Goal: Task Accomplishment & Management: Complete application form

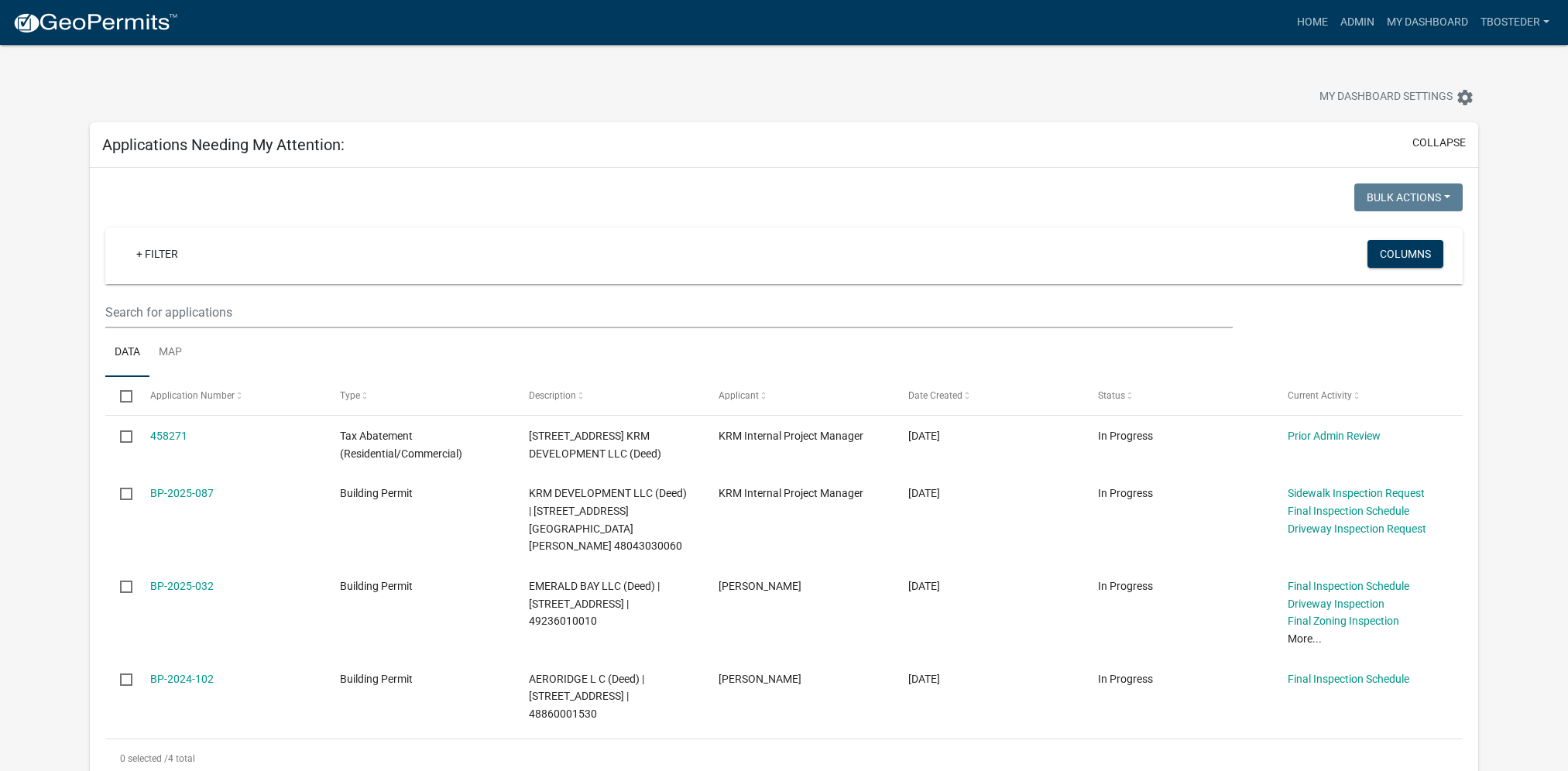
scroll to position [155, 0]
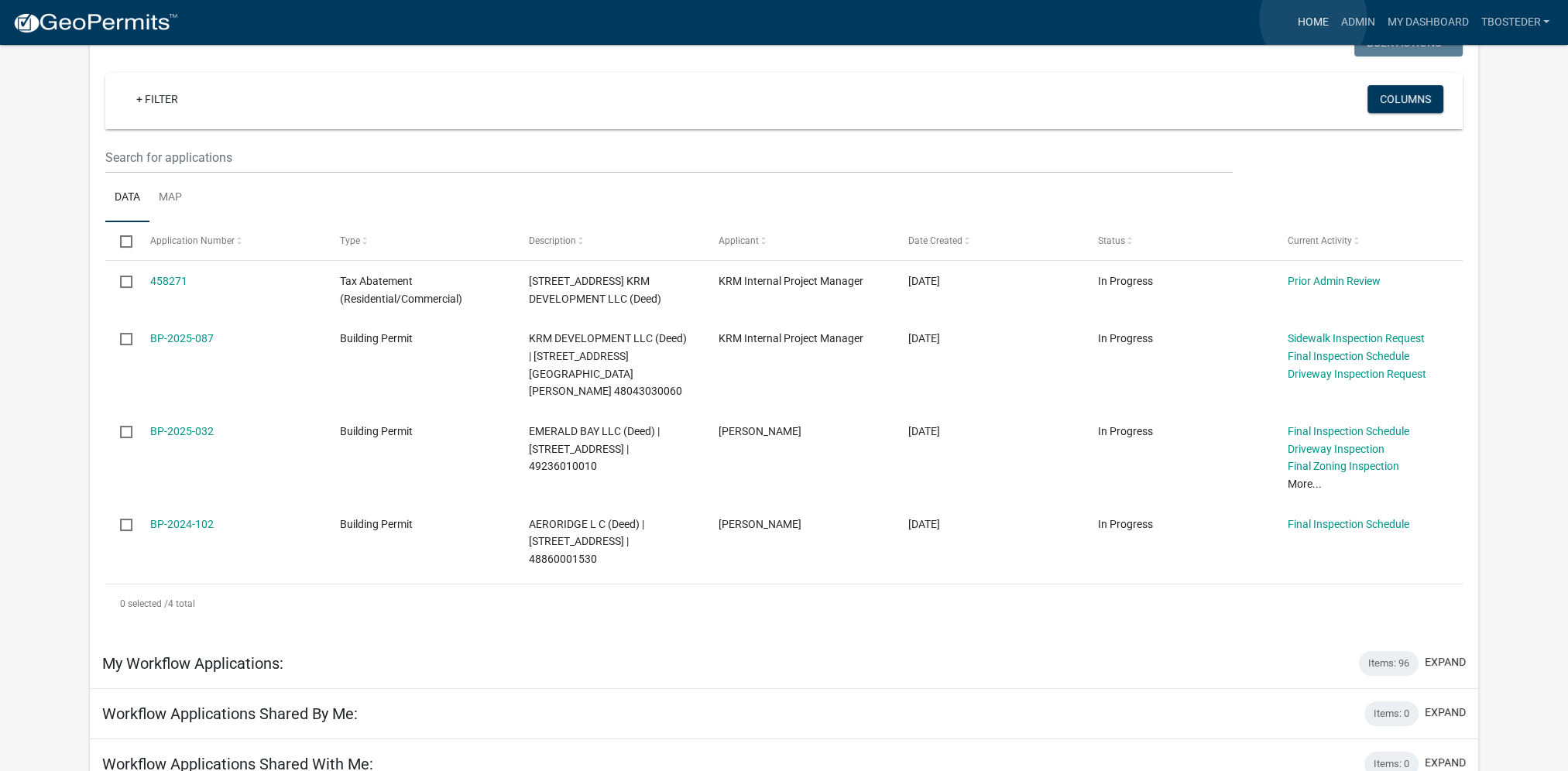
click at [1313, 18] on link "Home" at bounding box center [1312, 22] width 43 height 29
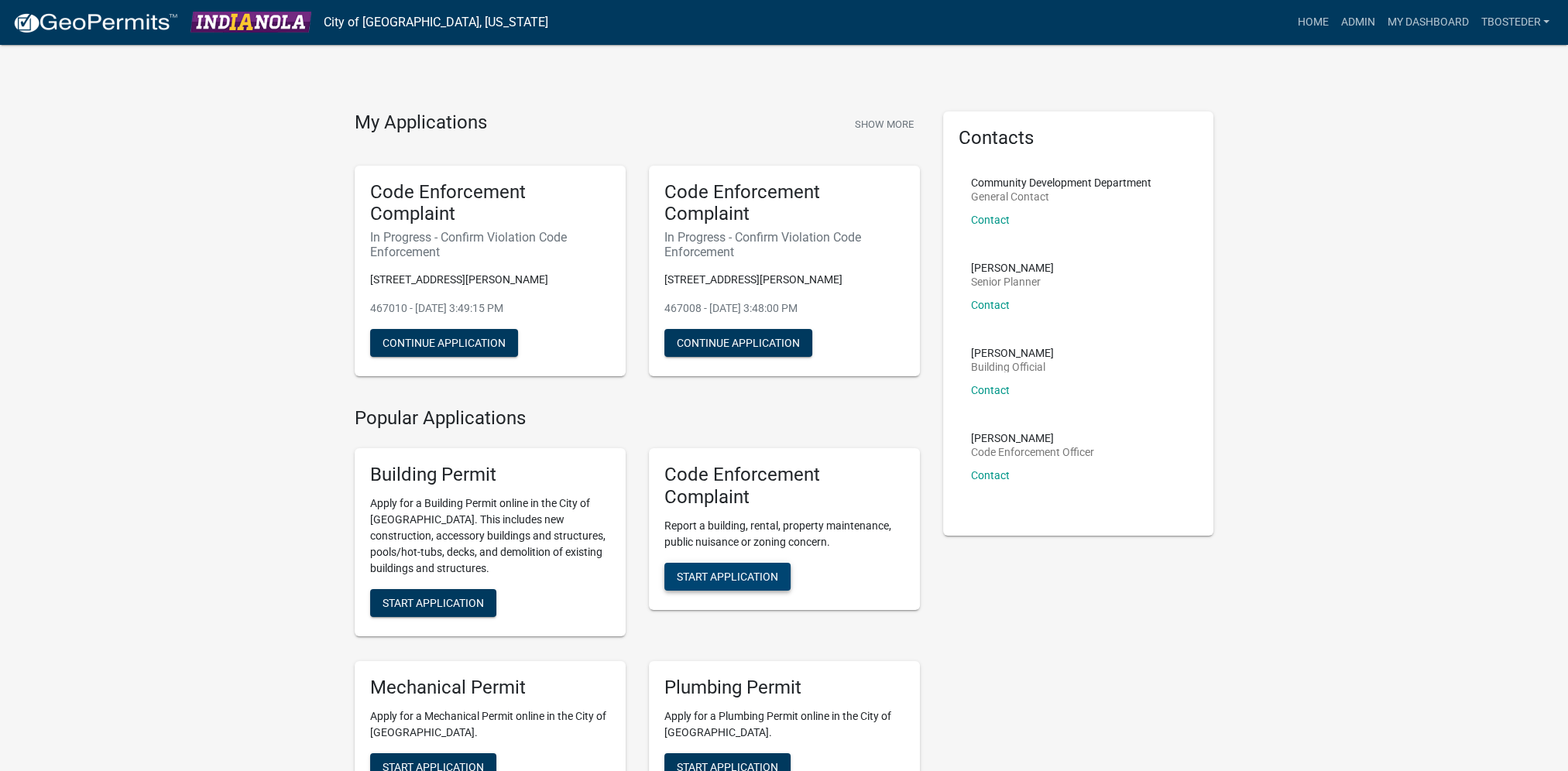
click at [781, 571] on button "Start Application" at bounding box center [727, 576] width 126 height 28
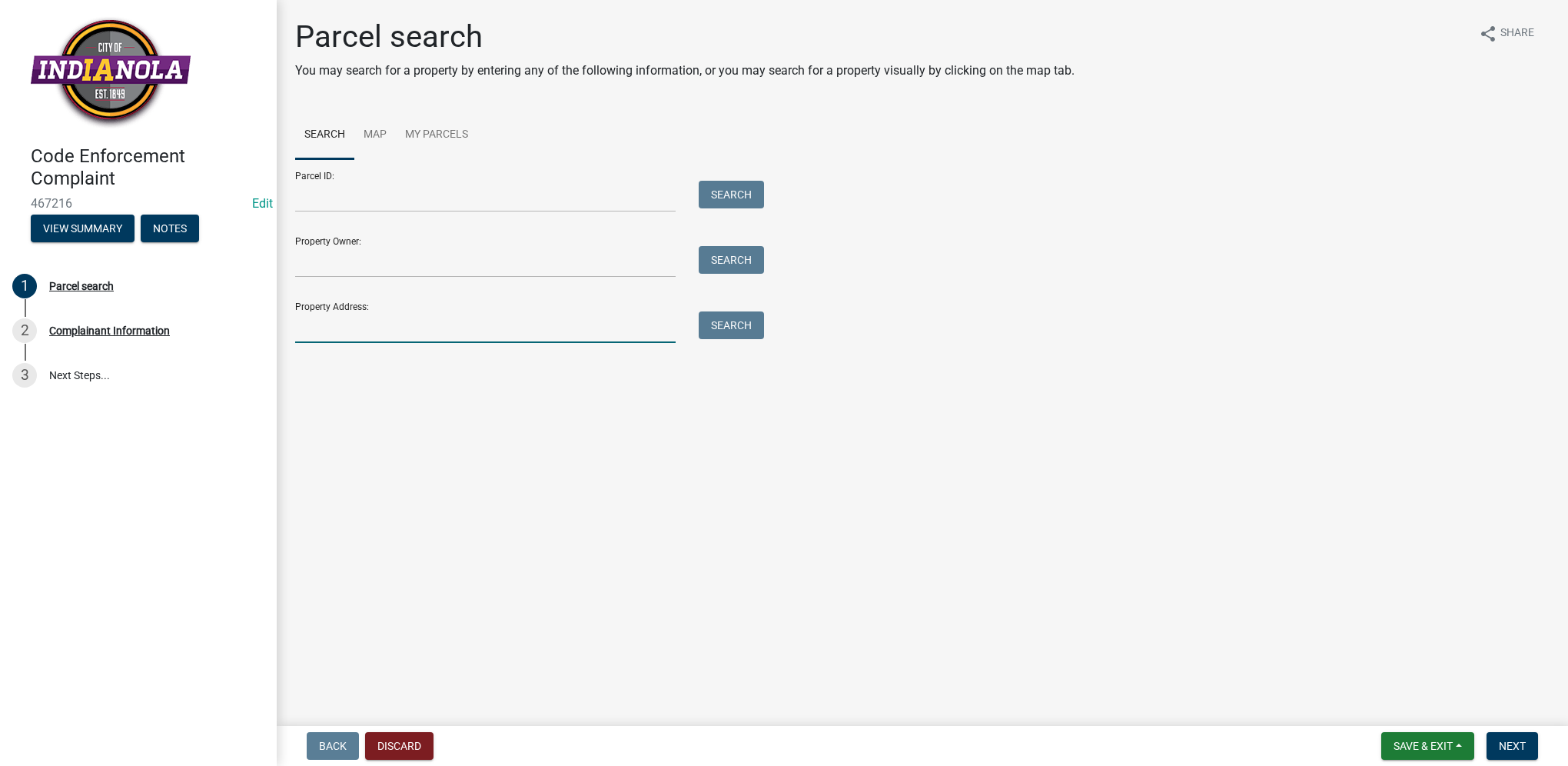
click at [364, 323] on input "Property Address:" at bounding box center [485, 327] width 381 height 32
type input "706 n 8th"
click at [759, 323] on button "Search" at bounding box center [731, 324] width 66 height 27
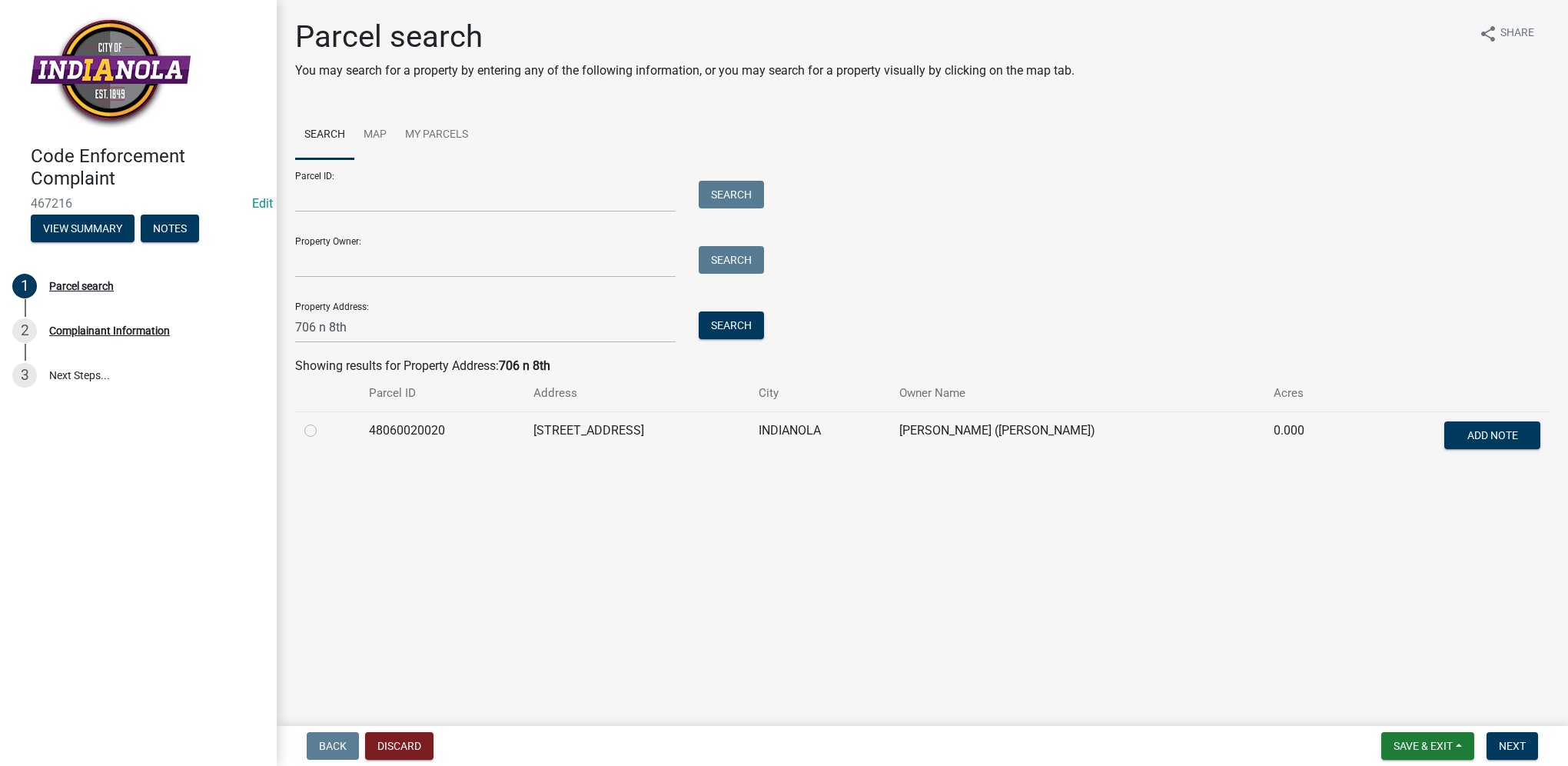
click at [323, 422] on label at bounding box center [323, 422] width 0 height 0
click at [323, 429] on input "radio" at bounding box center [328, 427] width 10 height 10
radio input "true"
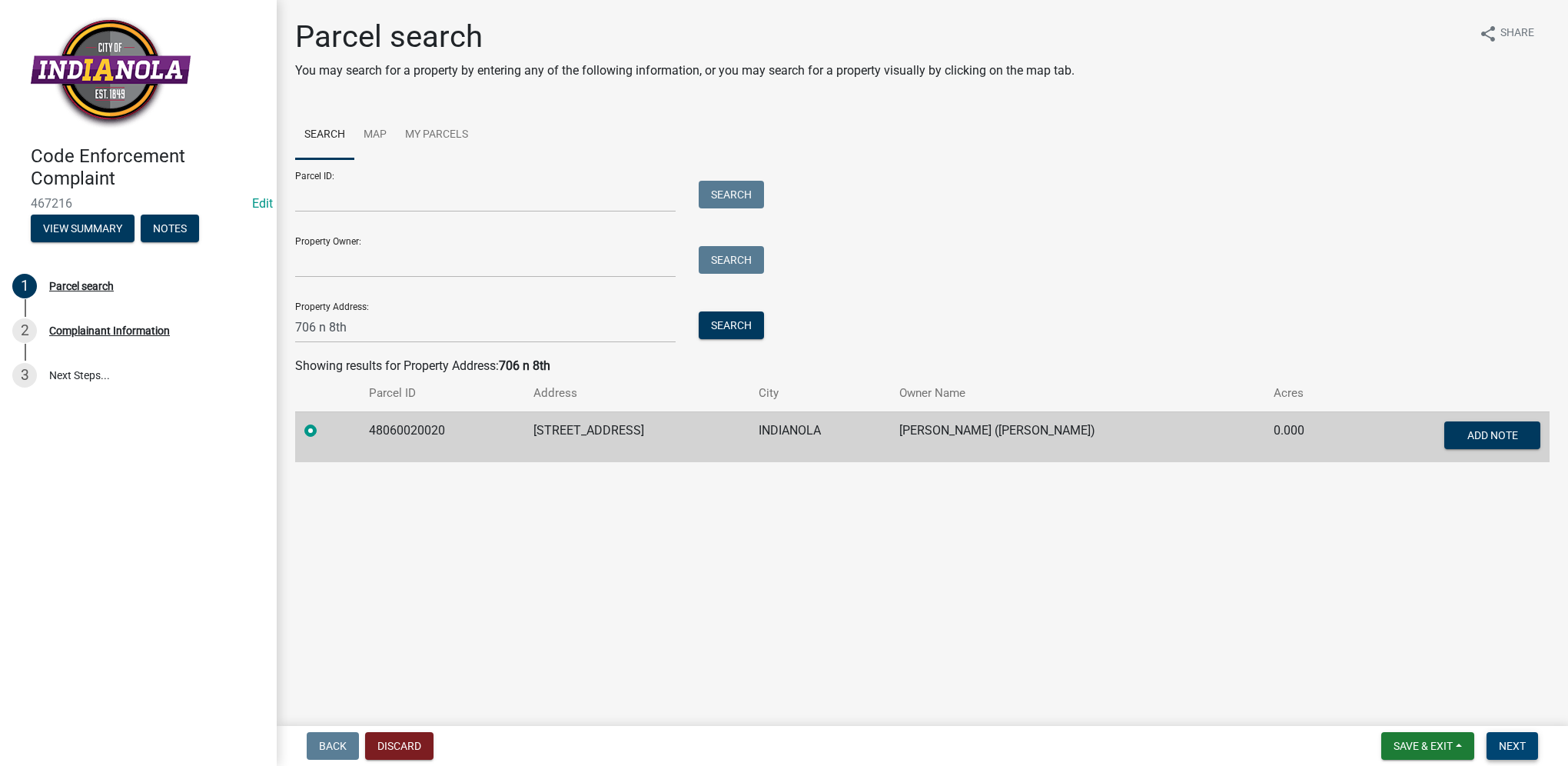
click at [1501, 757] on button "Next" at bounding box center [1512, 745] width 51 height 27
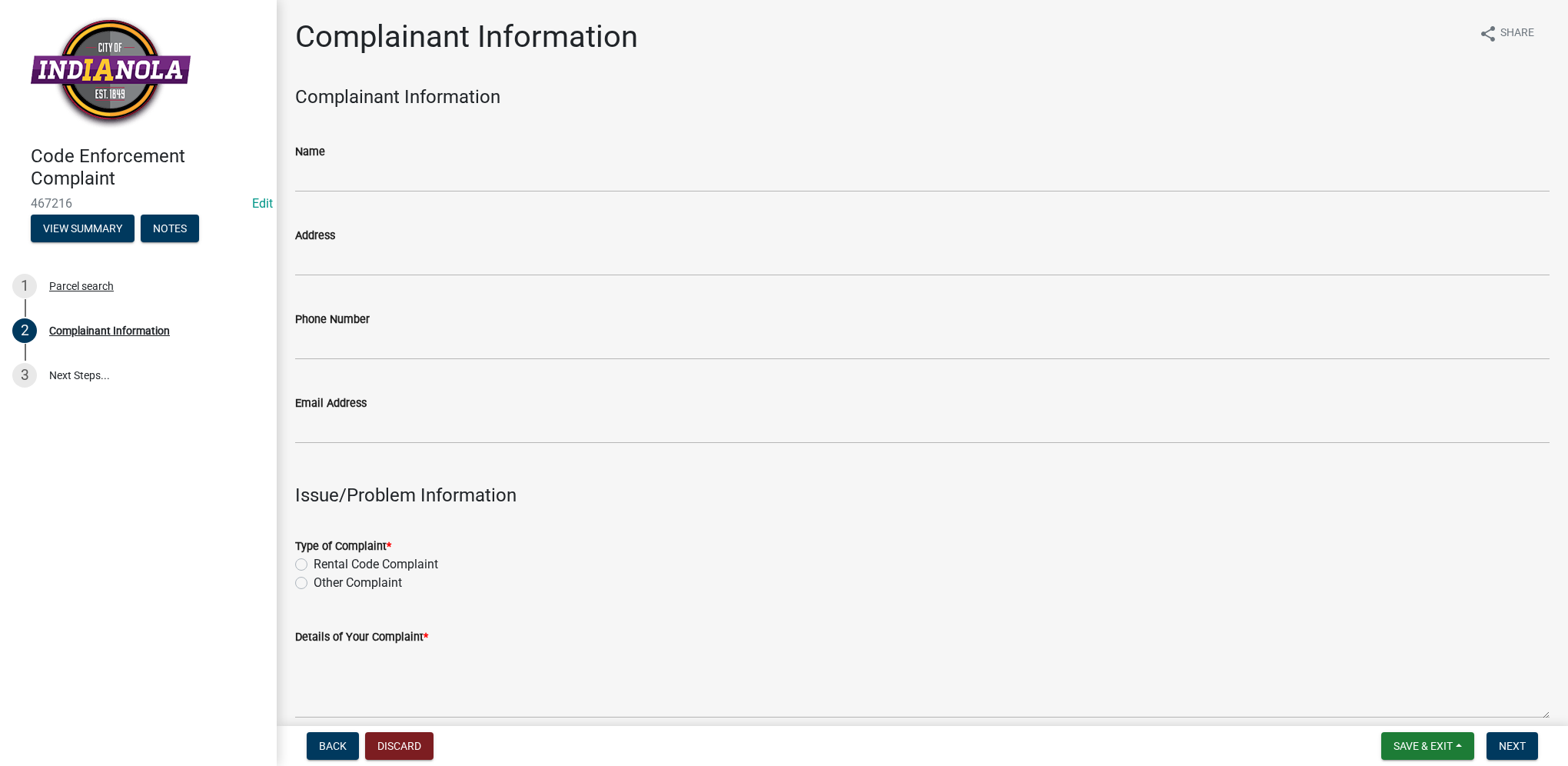
scroll to position [77, 0]
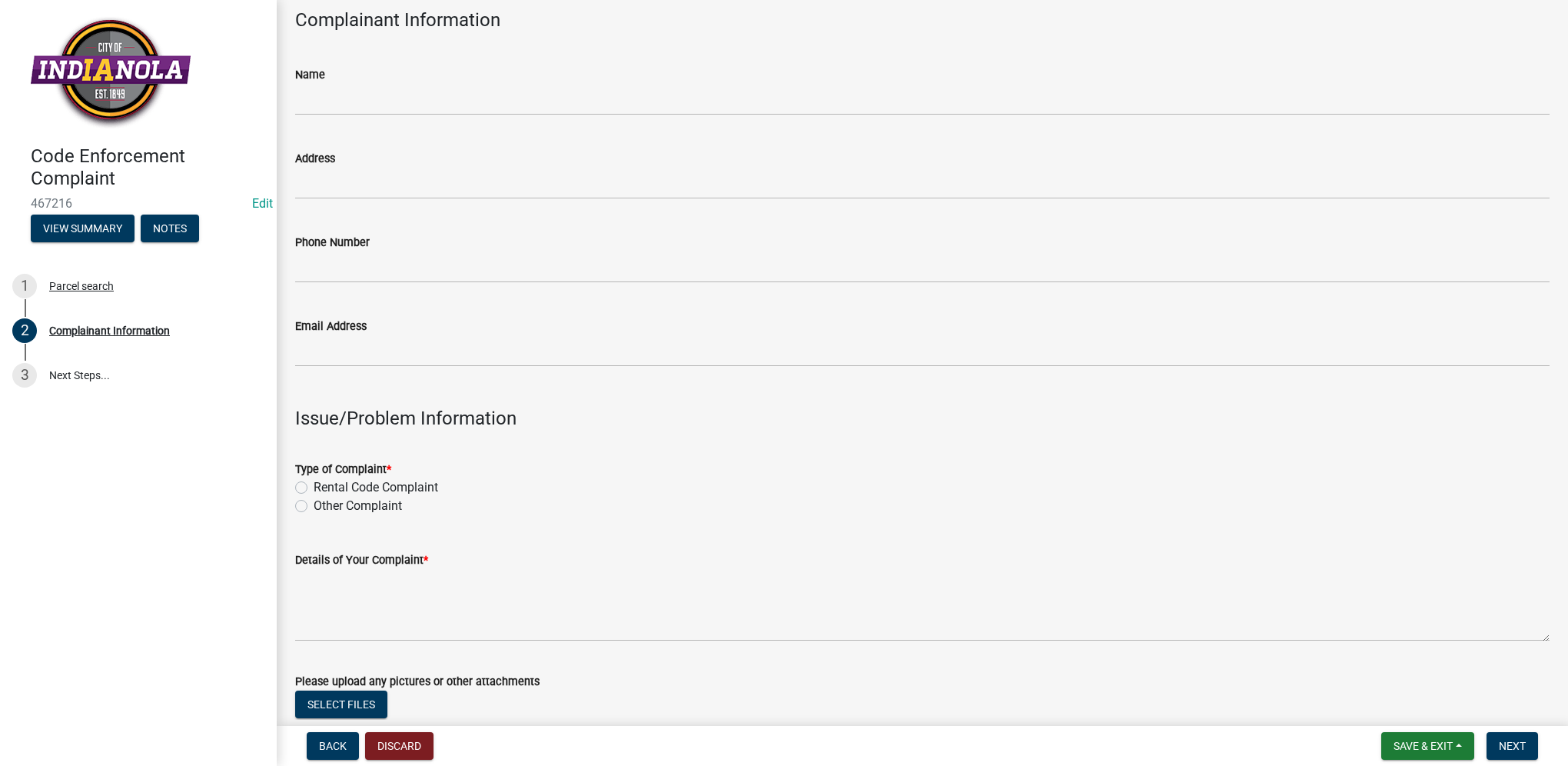
click at [314, 510] on label "Other Complaint" at bounding box center [358, 505] width 89 height 18
click at [314, 507] on input "Other Complaint" at bounding box center [319, 501] width 10 height 10
radio input "true"
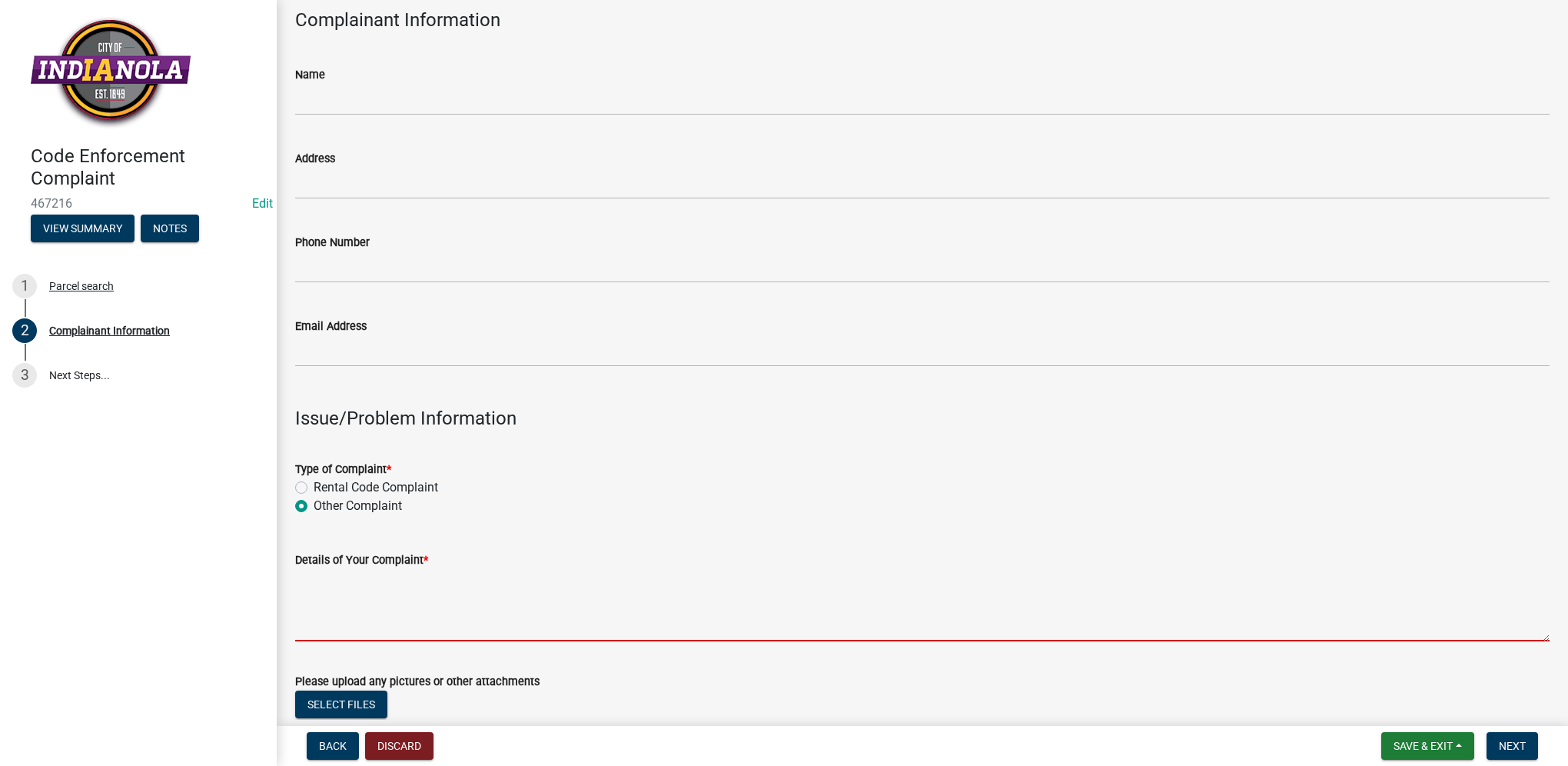
click at [339, 617] on textarea "Details of Your Complaint *" at bounding box center [923, 605] width 1254 height 72
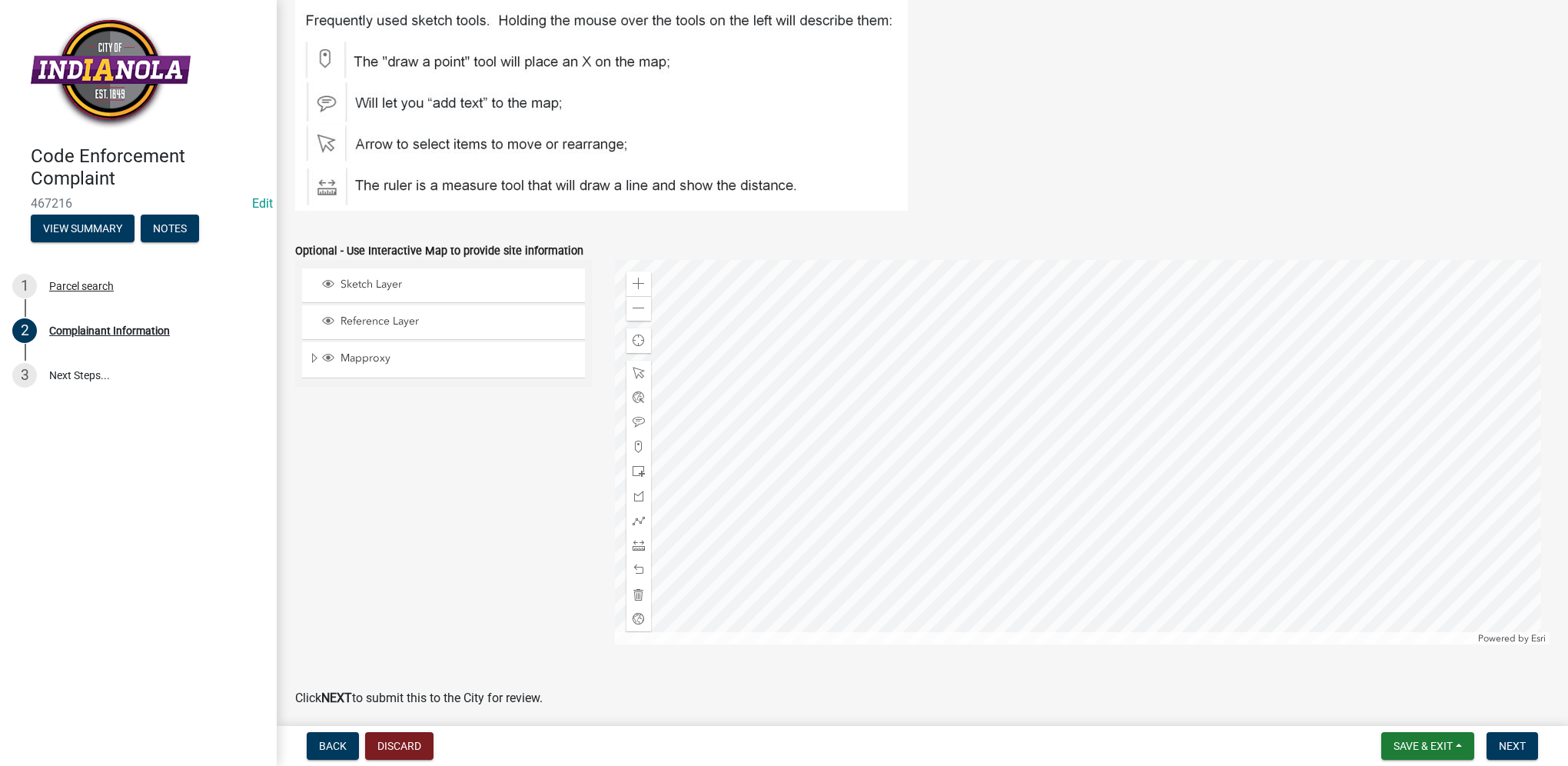
scroll to position [1751, 0]
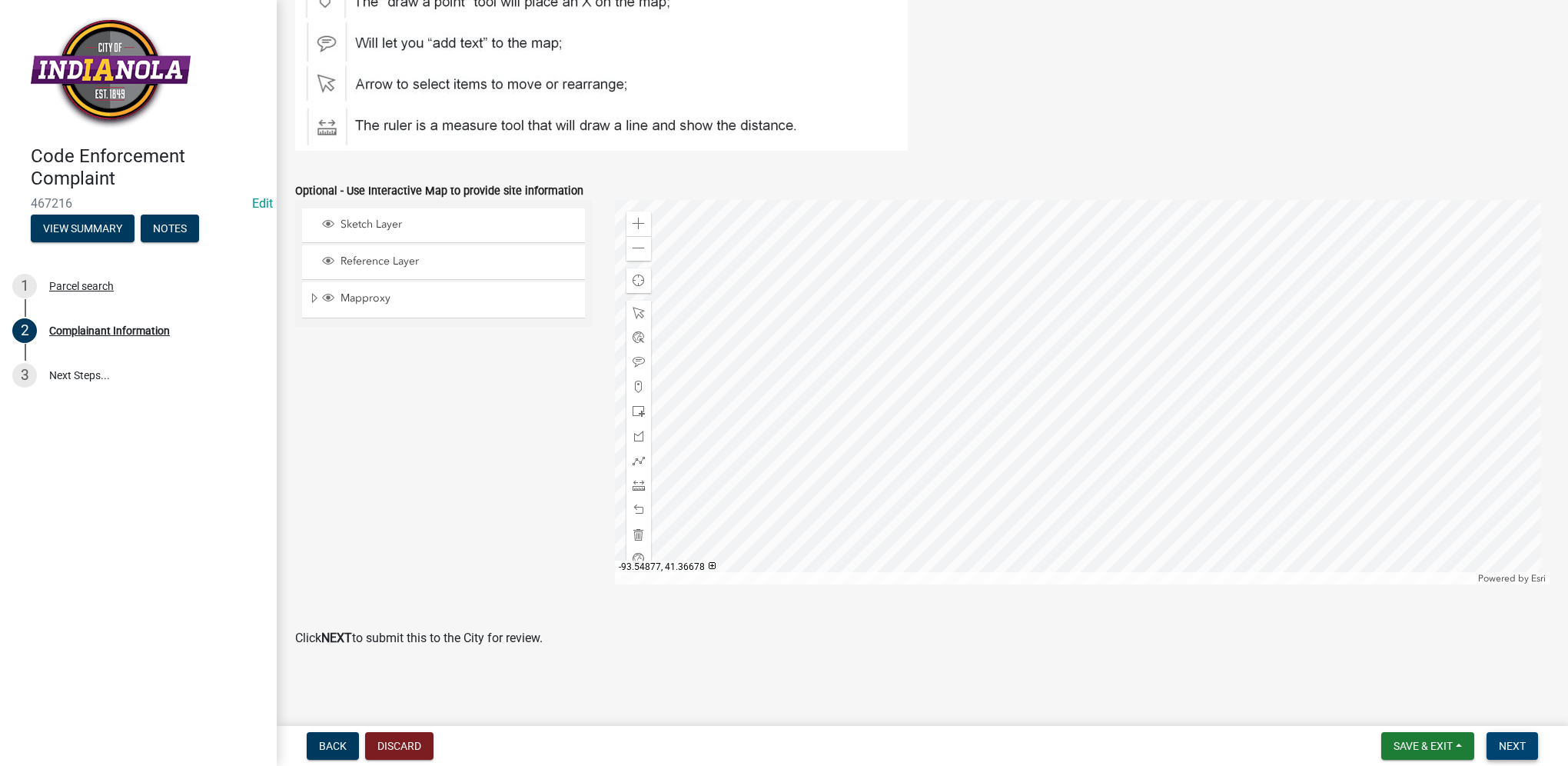
type textarea "tall grass/weeds"
click at [1512, 750] on span "Next" at bounding box center [1512, 745] width 27 height 12
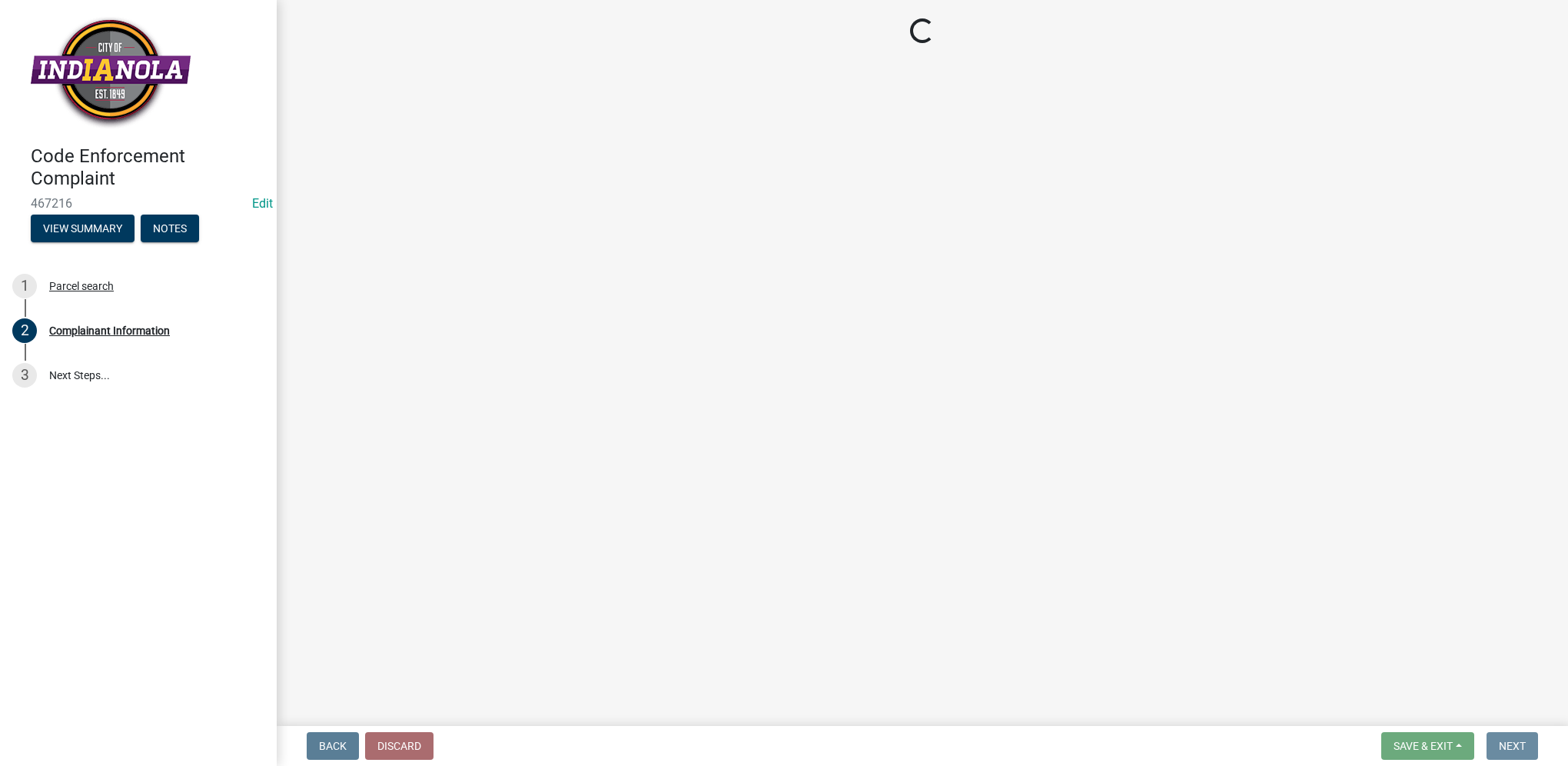
scroll to position [0, 0]
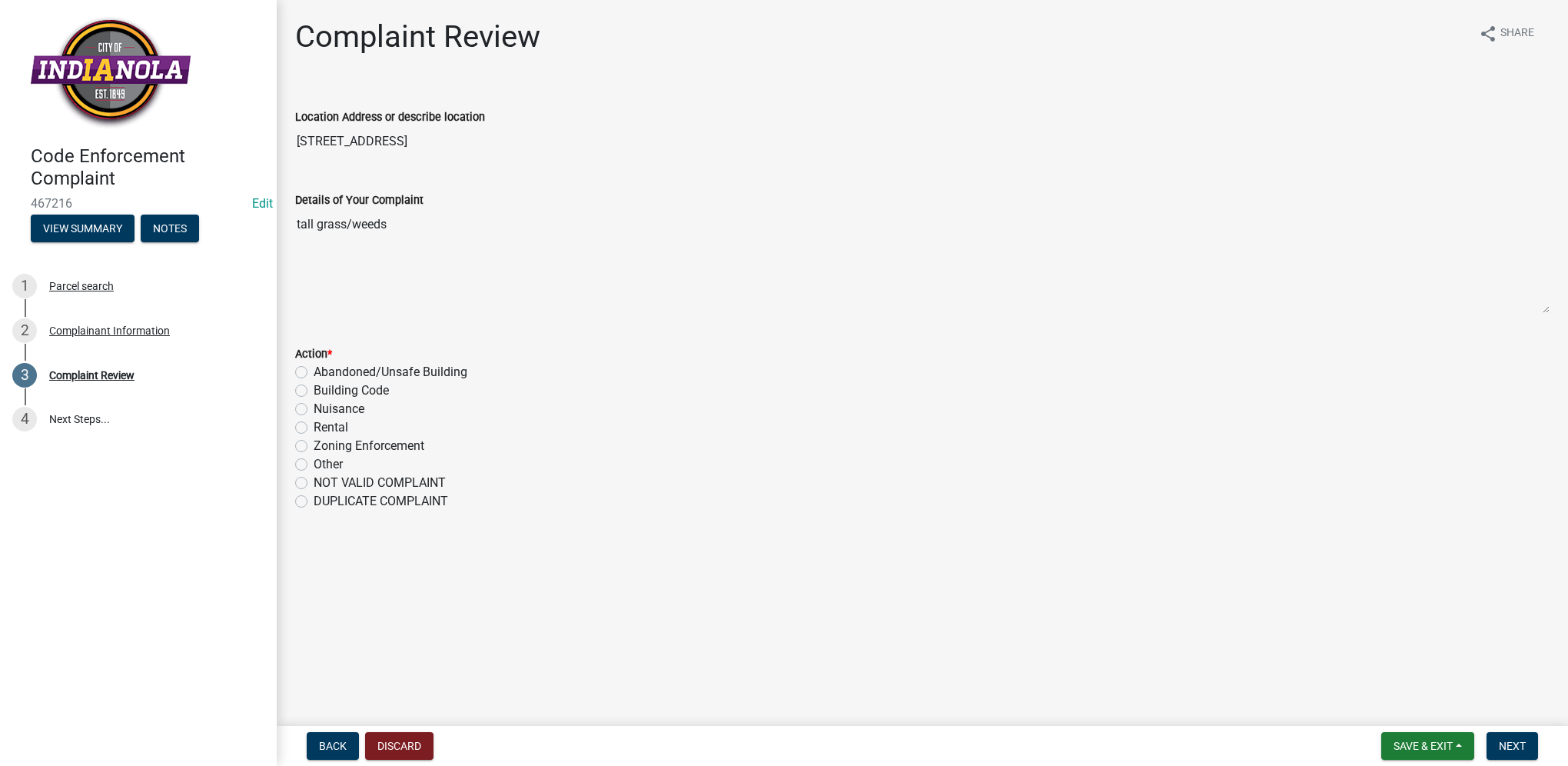
click at [314, 412] on label "Nuisance" at bounding box center [338, 409] width 51 height 18
click at [314, 410] on input "Nuisance" at bounding box center [319, 405] width 10 height 10
radio input "true"
click at [1502, 748] on span "Next" at bounding box center [1512, 745] width 27 height 12
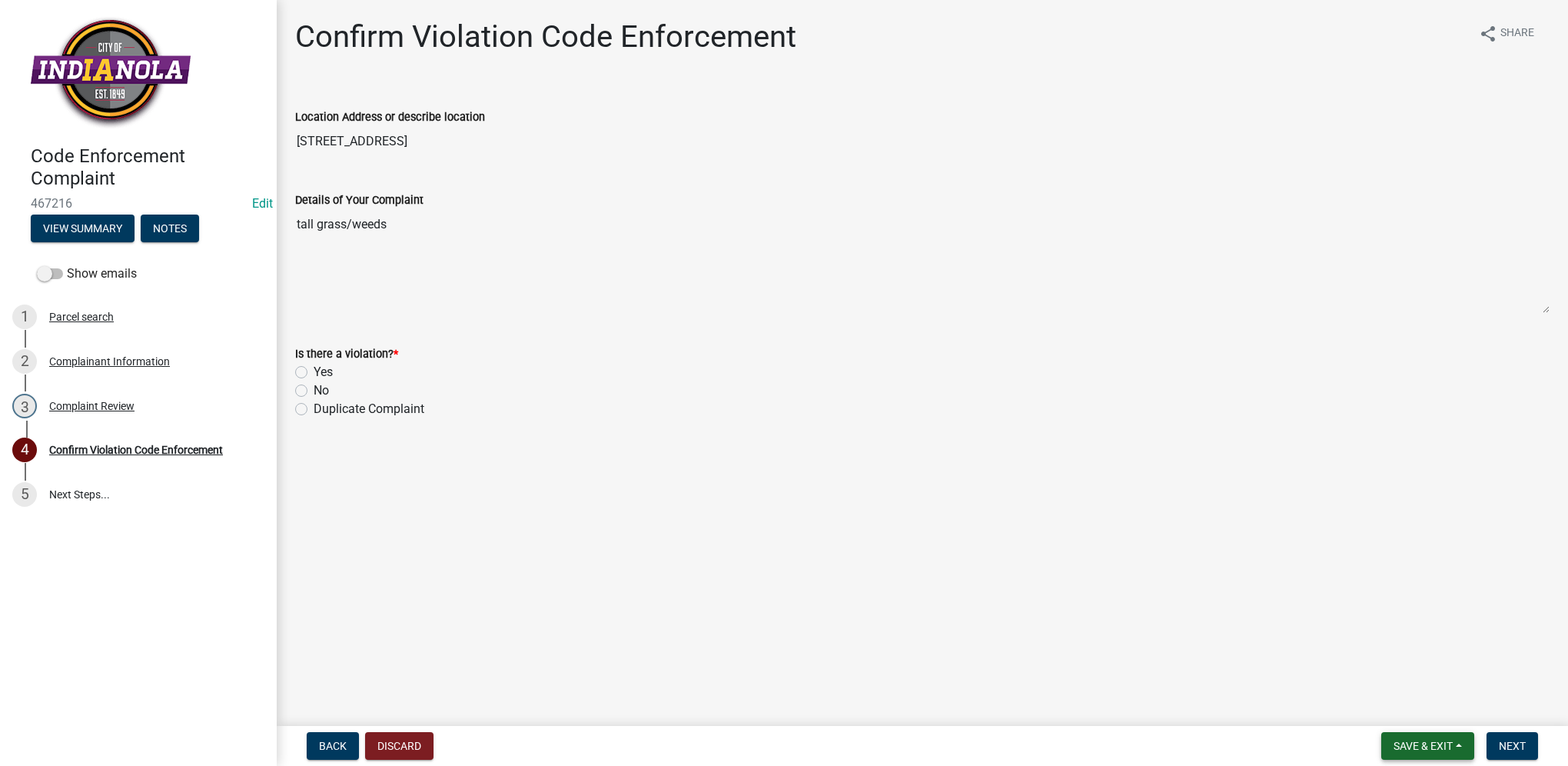
drag, startPoint x: 1395, startPoint y: 744, endPoint x: 1400, endPoint y: 726, distance: 18.7
click at [1395, 744] on span "Save & Exit" at bounding box center [1423, 745] width 59 height 12
click at [1409, 705] on button "Save & Exit" at bounding box center [1413, 705] width 123 height 37
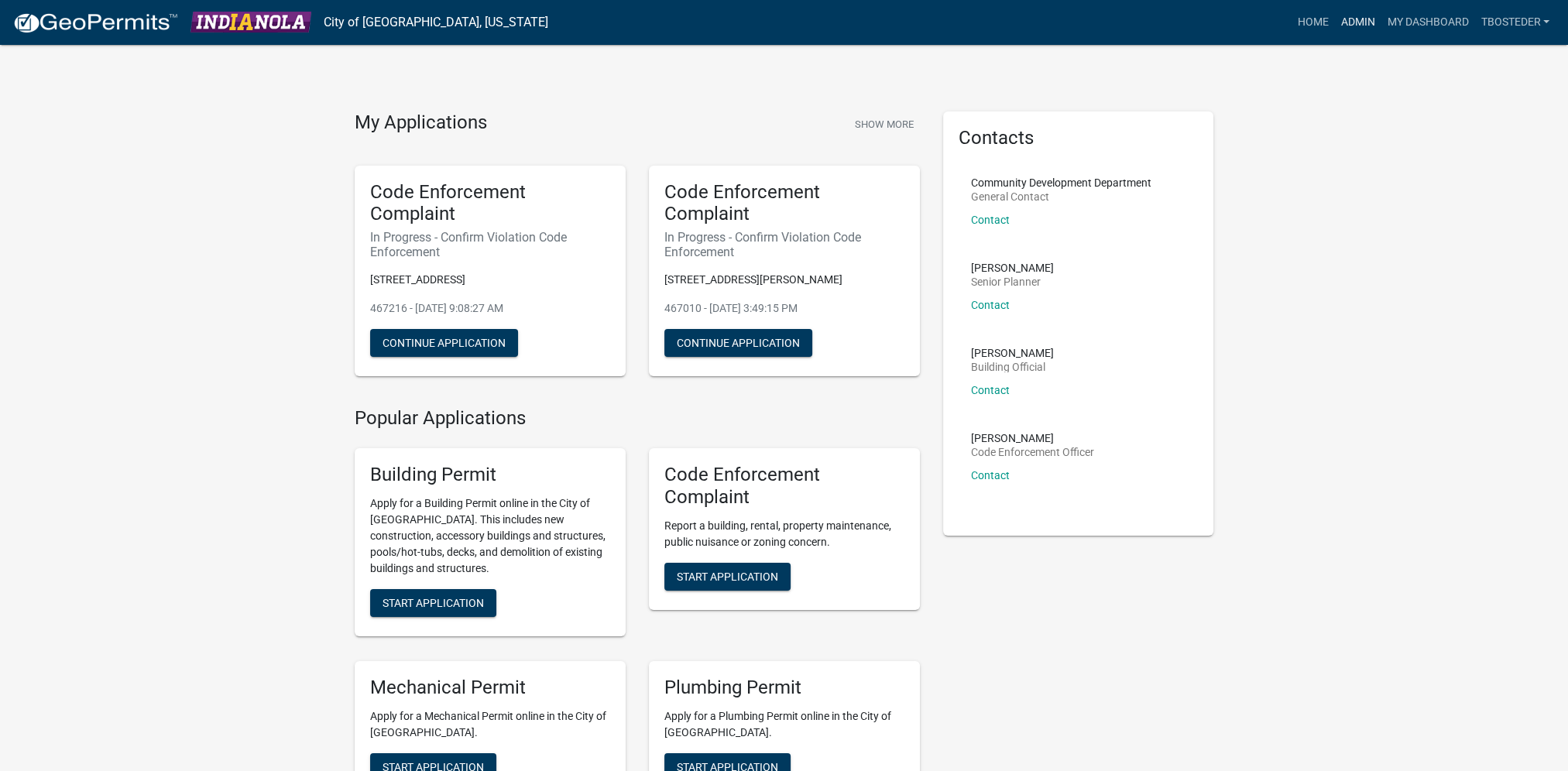
click at [1341, 27] on link "Admin" at bounding box center [1357, 22] width 47 height 29
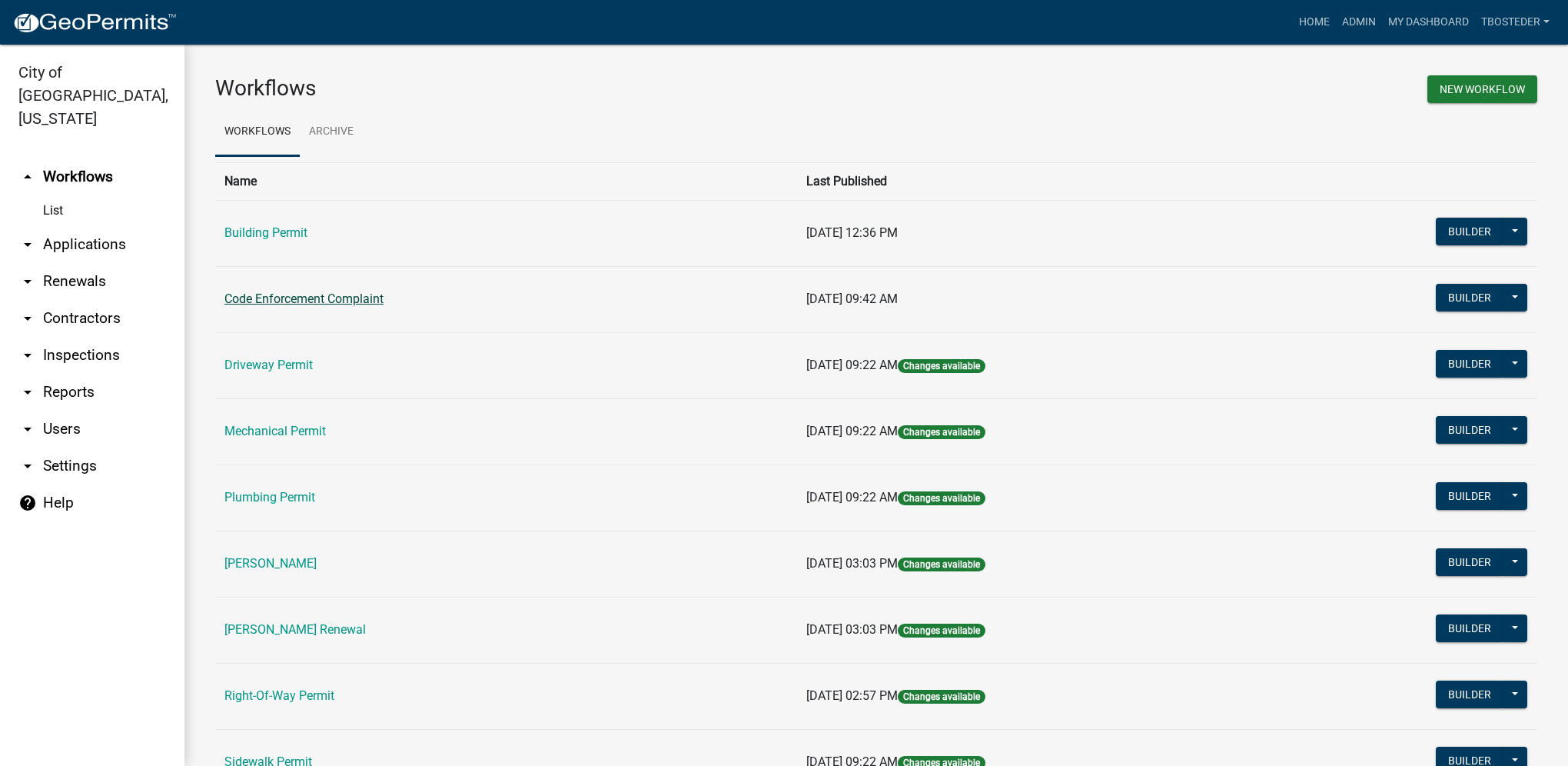
click at [333, 298] on link "Code Enforcement Complaint" at bounding box center [304, 299] width 159 height 15
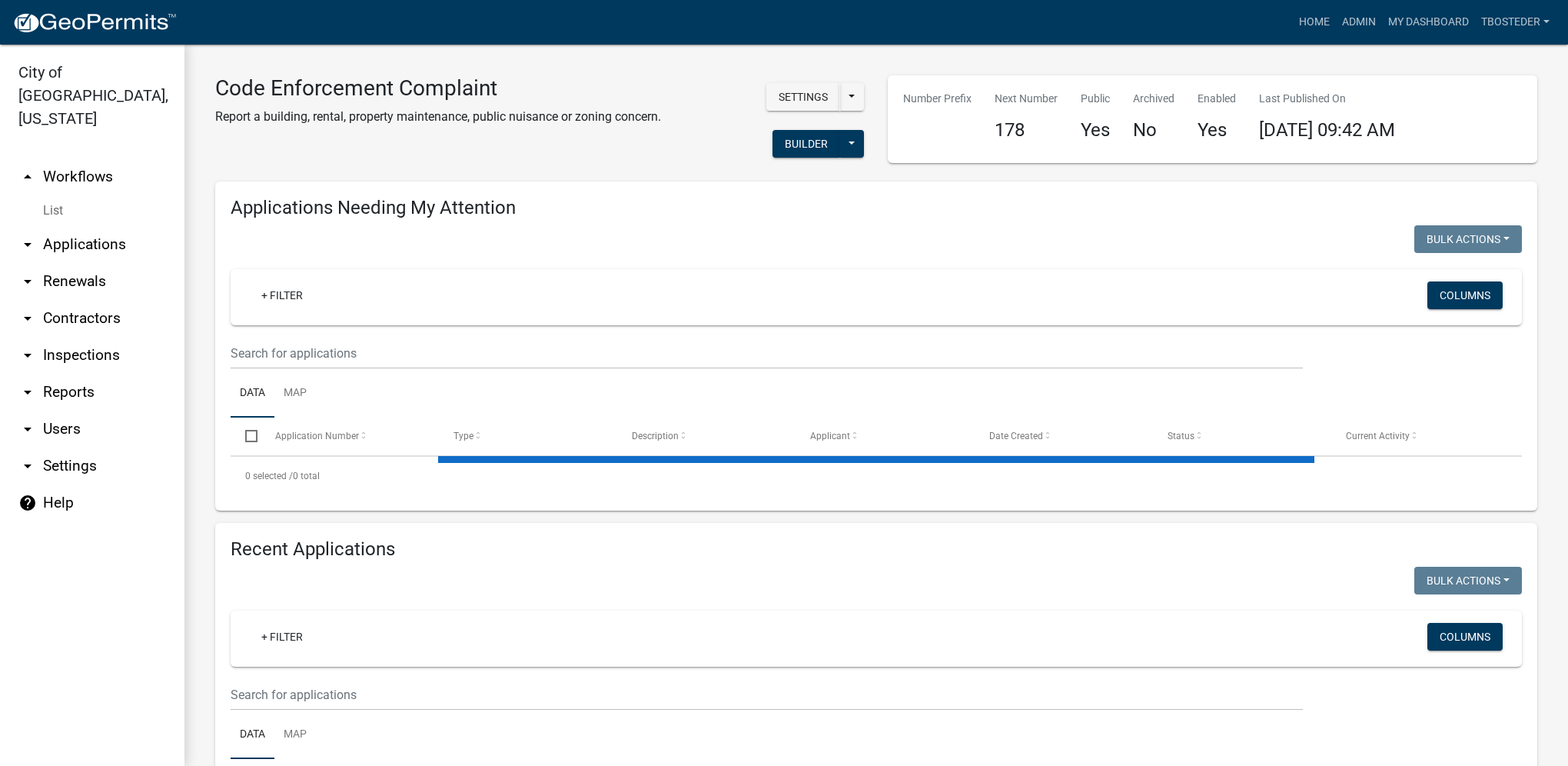
select select "1: 25"
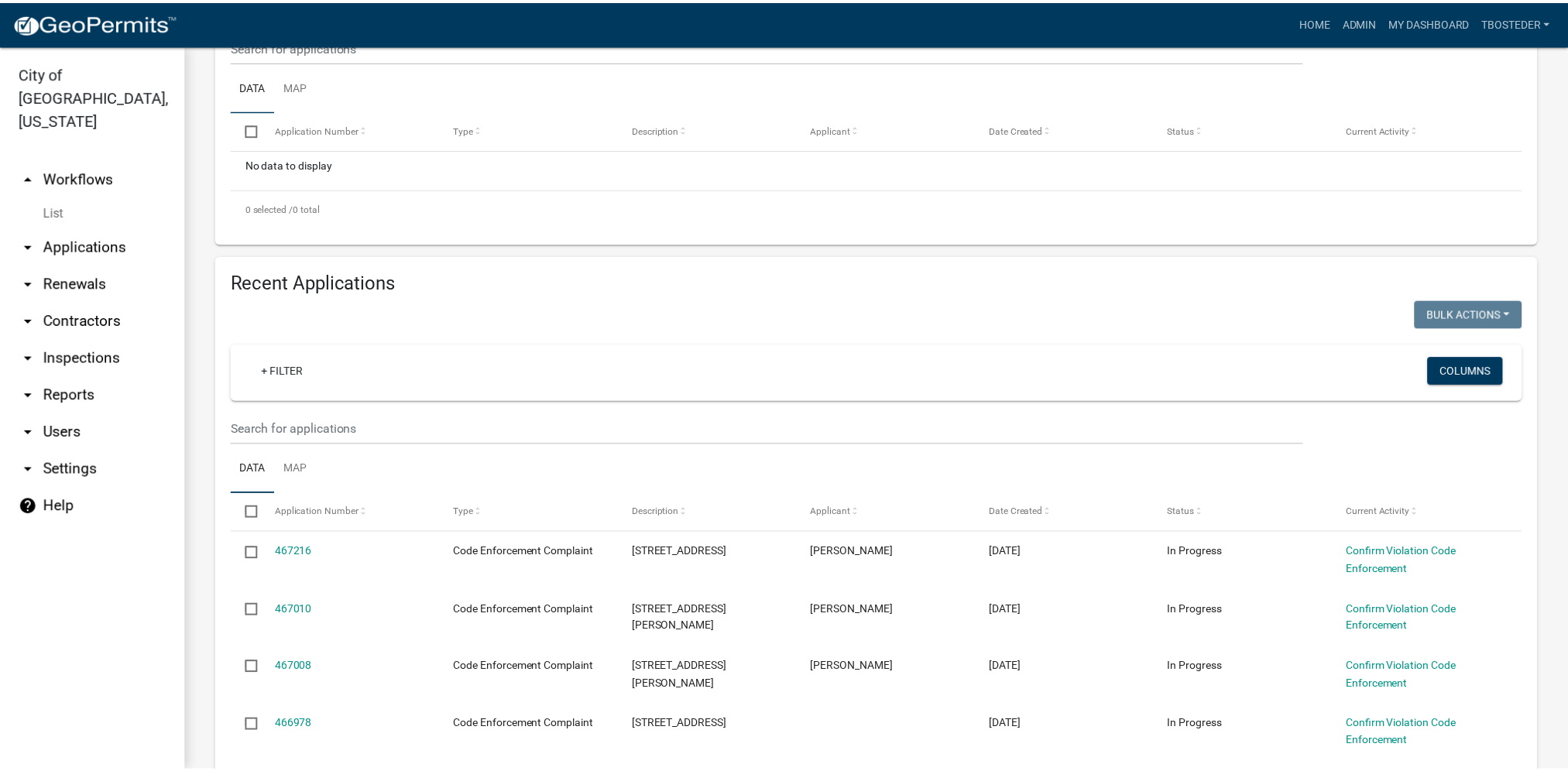
scroll to position [387, 0]
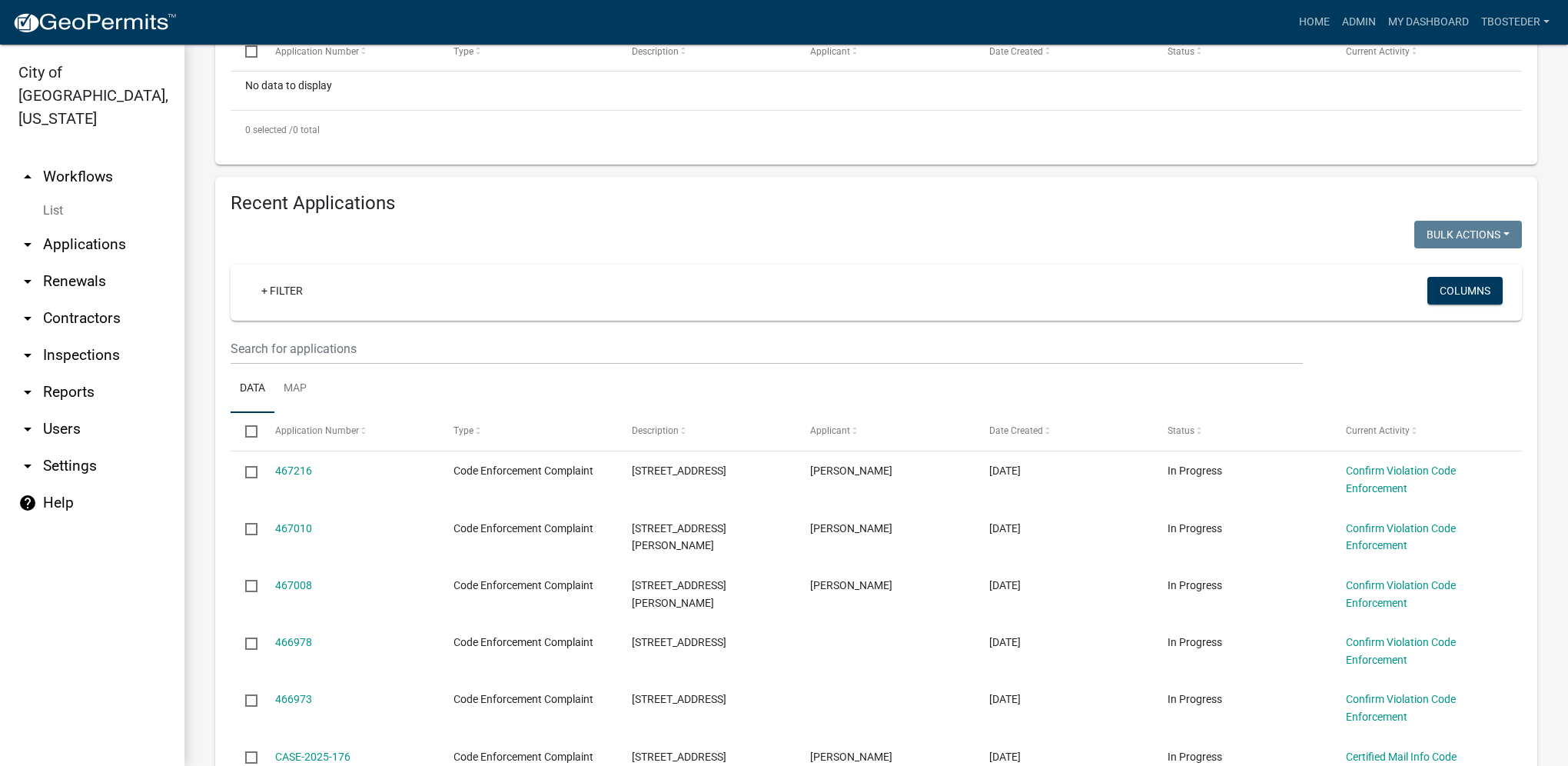
click at [1409, 37] on nav "Toggle drawer menu more_horiz Home Admin My Dashboard tbosteder Admin Account L…" at bounding box center [784, 22] width 1568 height 45
click at [1411, 25] on link "My Dashboard" at bounding box center [1429, 22] width 93 height 29
